Goal: Task Accomplishment & Management: Complete application form

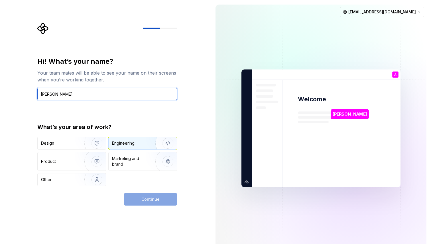
type input "Andrii Pohranychnyi"
click at [123, 142] on div "Engineering" at bounding box center [123, 144] width 23 height 6
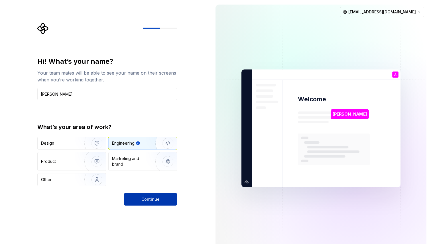
click at [151, 201] on span "Continue" at bounding box center [151, 200] width 18 height 6
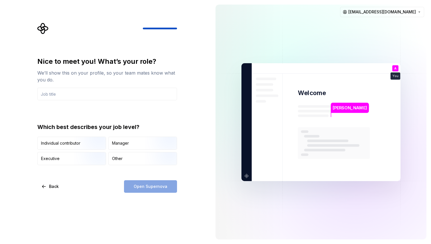
click at [157, 187] on div "Open Supernova" at bounding box center [150, 187] width 53 height 13
click at [125, 160] on div "Other" at bounding box center [143, 159] width 68 height 13
click at [123, 99] on input "text" at bounding box center [107, 94] width 140 height 13
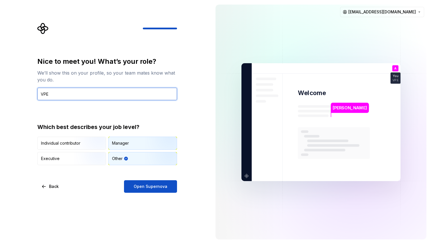
type input "VPE"
click at [118, 140] on div "Manager" at bounding box center [143, 143] width 68 height 13
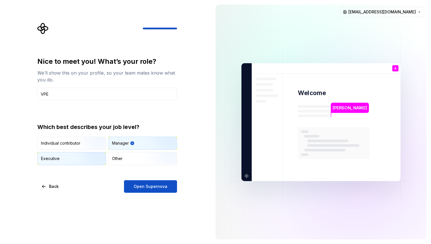
click at [80, 161] on img "button" at bounding box center [92, 166] width 37 height 38
type button "Executive"
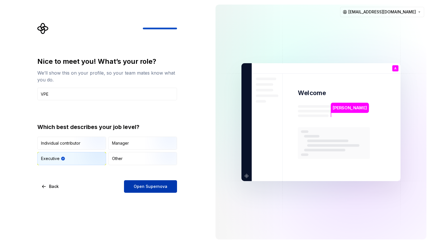
click at [151, 186] on span "Open Supernova" at bounding box center [151, 187] width 34 height 6
